Goal: Navigation & Orientation: Find specific page/section

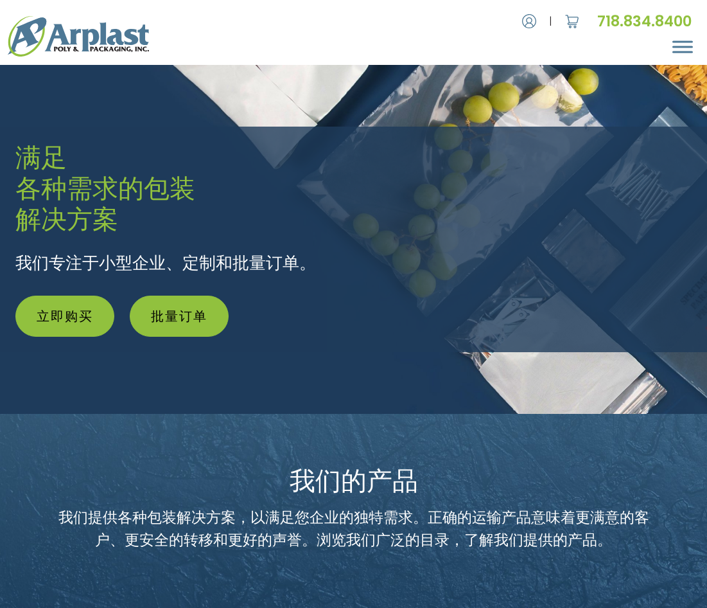
click at [683, 42] on span "菜单" at bounding box center [682, 41] width 21 height 2
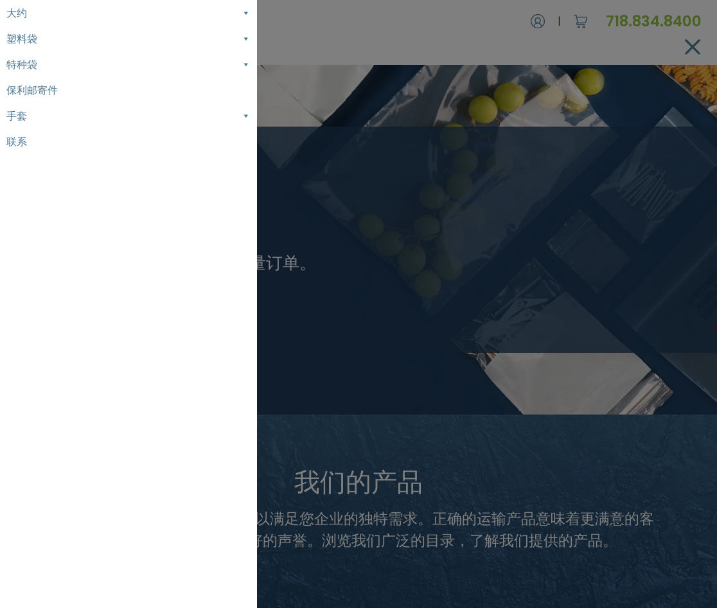
click at [79, 11] on link "大约" at bounding box center [128, 13] width 257 height 26
click at [69, 123] on link "塑料袋" at bounding box center [128, 122] width 257 height 26
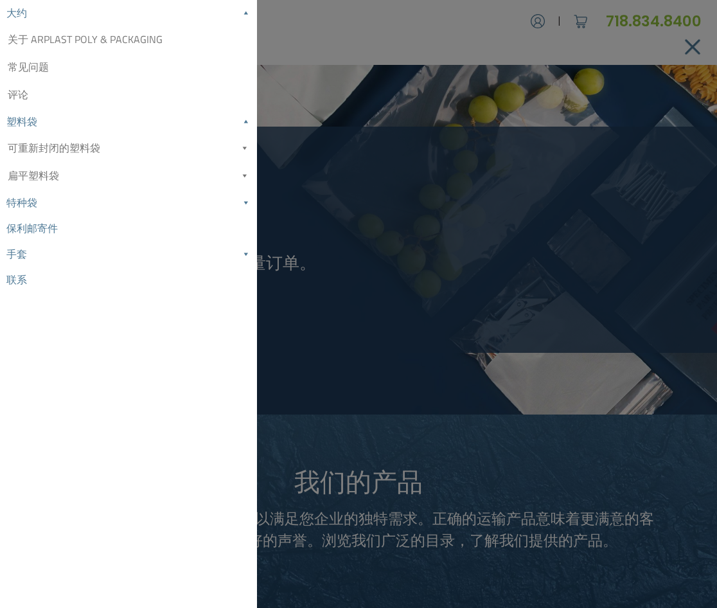
click at [58, 200] on link "特种袋" at bounding box center [128, 202] width 257 height 26
click at [40, 395] on link "保利邮寄件" at bounding box center [128, 394] width 257 height 26
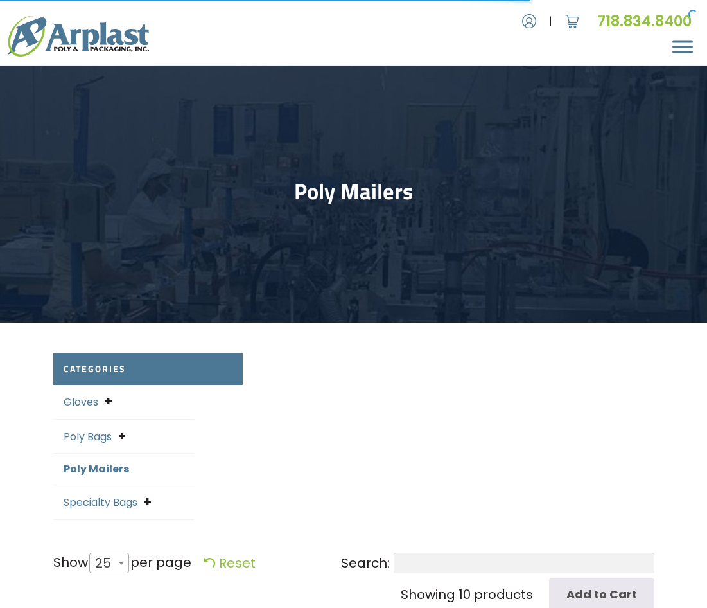
select select "25"
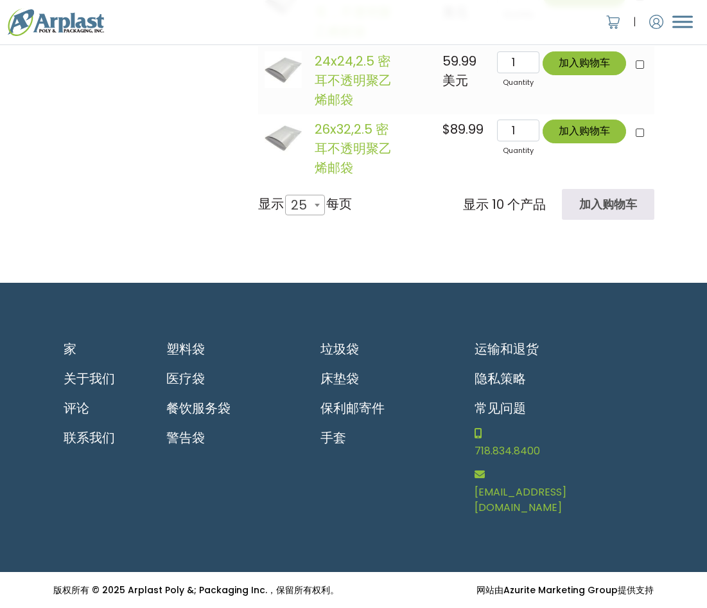
scroll to position [1028, 0]
